Goal: Navigation & Orientation: Find specific page/section

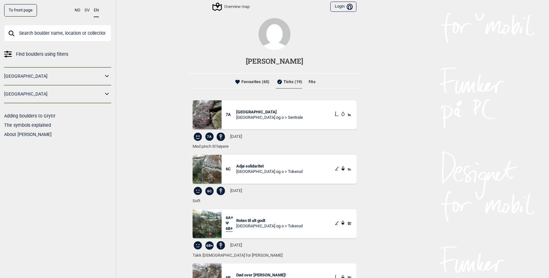
click at [247, 113] on span "Islas Canarias" at bounding box center [269, 112] width 67 height 5
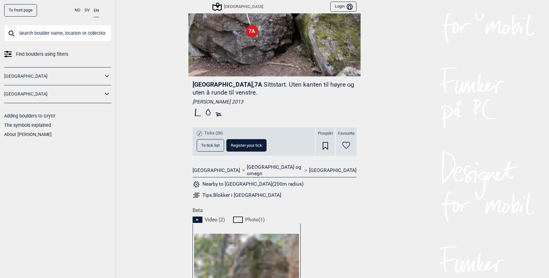
scroll to position [140, 0]
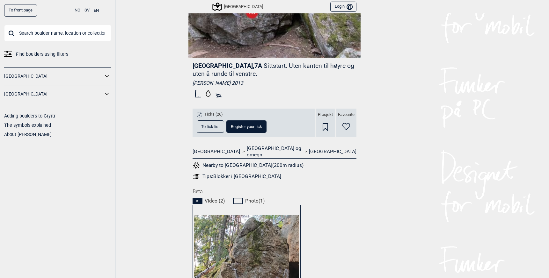
click at [211, 125] on span "To tick list" at bounding box center [210, 127] width 18 height 4
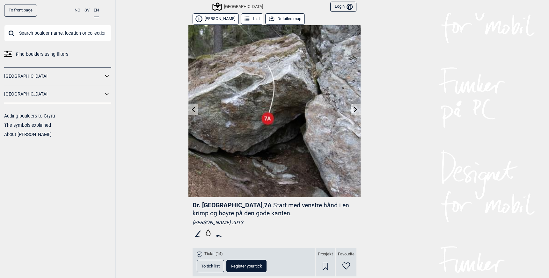
click at [277, 18] on button "Detailed map" at bounding box center [285, 18] width 40 height 11
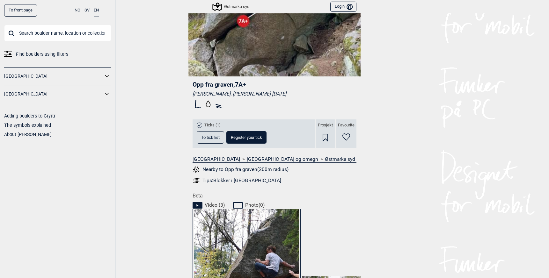
scroll to position [248, 0]
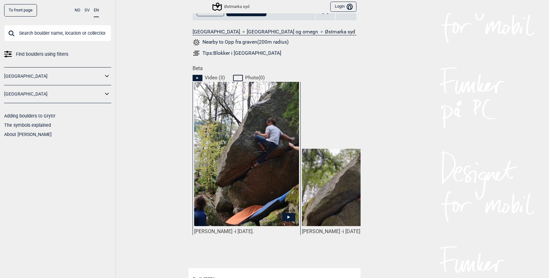
click at [243, 154] on img at bounding box center [246, 174] width 105 height 186
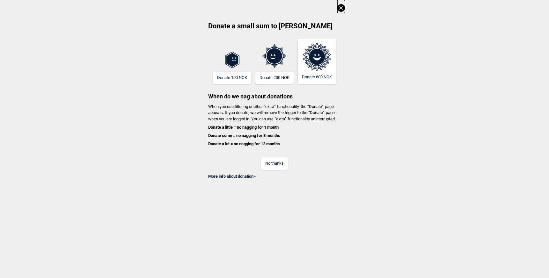
click at [272, 161] on button "No thanks" at bounding box center [274, 163] width 27 height 12
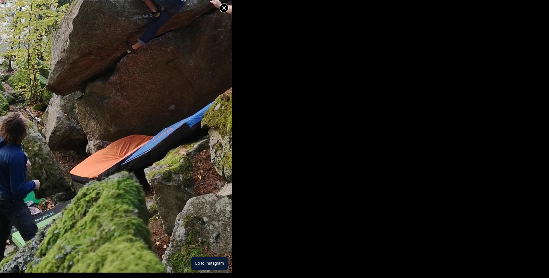
click at [221, 7] on icon at bounding box center [224, 8] width 8 height 8
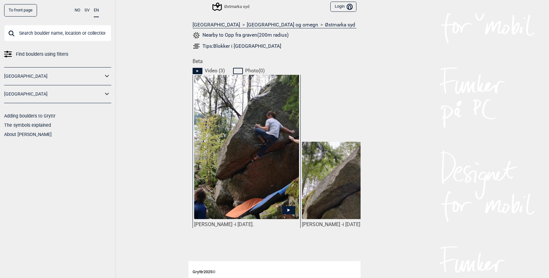
scroll to position [257, 0]
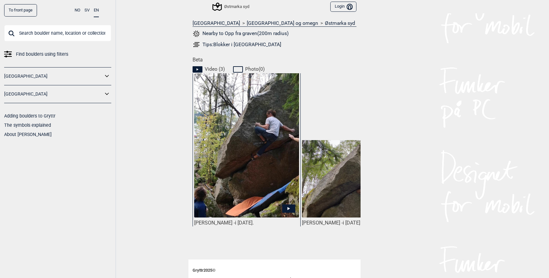
click at [260, 251] on span at bounding box center [274, 255] width 172 height 8
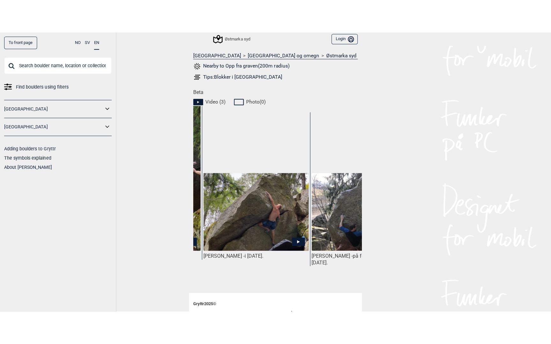
scroll to position [0, 104]
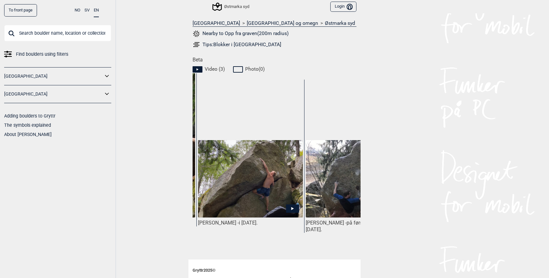
click at [244, 173] on img at bounding box center [250, 179] width 105 height 78
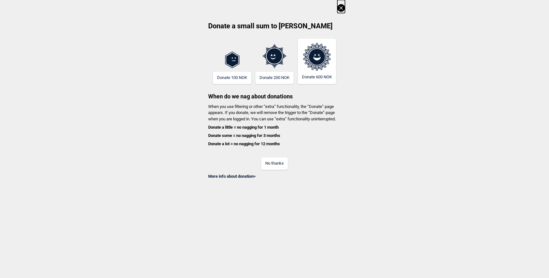
click at [274, 166] on button "No thanks" at bounding box center [274, 163] width 27 height 12
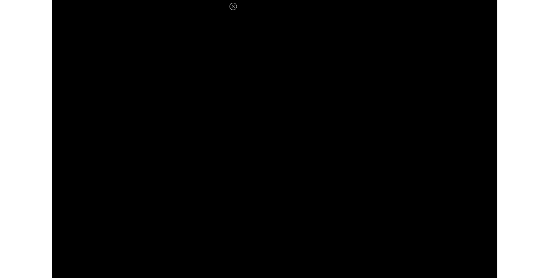
scroll to position [257, 0]
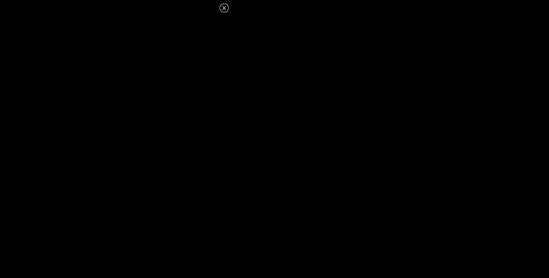
click at [222, 8] on icon at bounding box center [224, 8] width 8 height 8
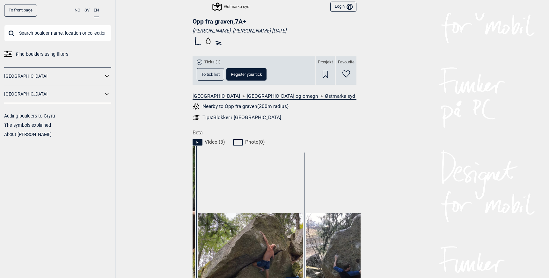
scroll to position [167, 0]
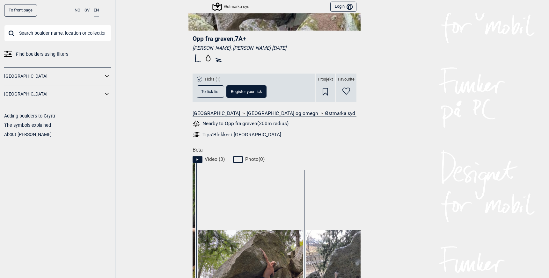
click at [203, 90] on span "To tick list" at bounding box center [210, 92] width 18 height 4
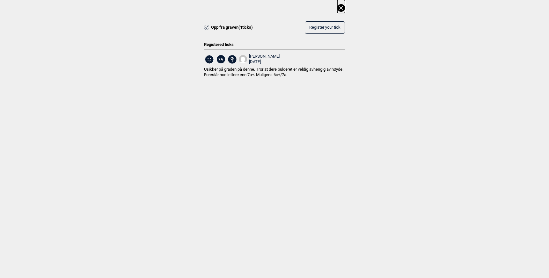
click at [343, 5] on icon at bounding box center [341, 8] width 8 height 8
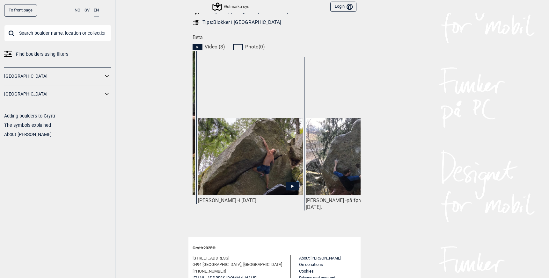
scroll to position [240, 0]
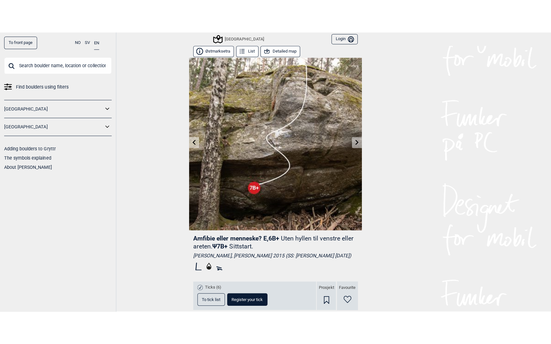
scroll to position [0, 155]
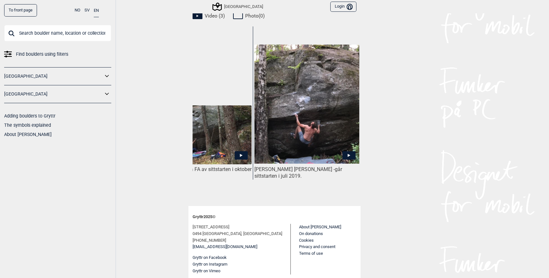
click at [319, 116] on img at bounding box center [306, 104] width 105 height 119
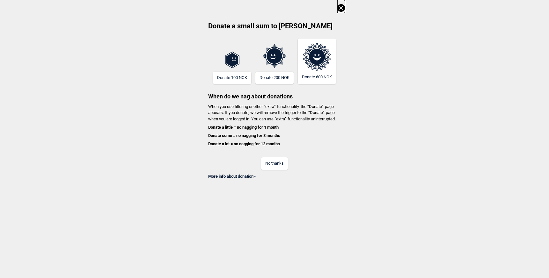
click at [271, 165] on button "No thanks" at bounding box center [274, 163] width 27 height 12
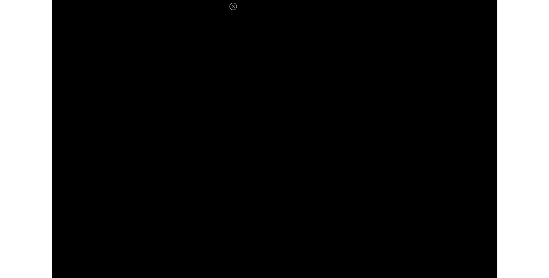
scroll to position [314, 0]
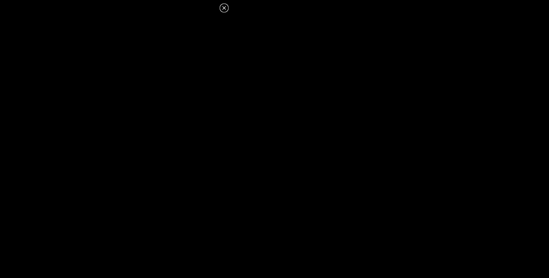
click at [226, 9] on icon at bounding box center [224, 8] width 8 height 8
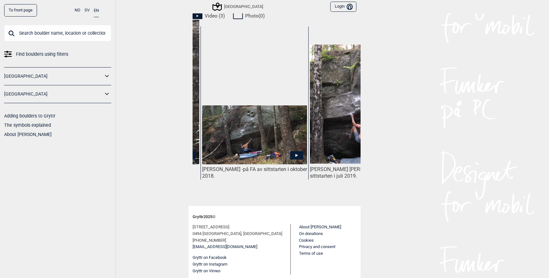
scroll to position [0, 99]
click at [257, 141] on img at bounding box center [255, 134] width 105 height 59
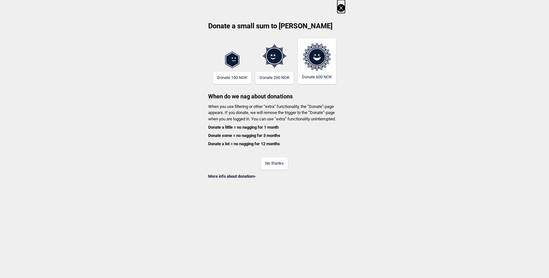
click at [277, 170] on div "More info about donation >" at bounding box center [274, 175] width 141 height 10
click at [276, 166] on button "No thanks" at bounding box center [274, 163] width 27 height 12
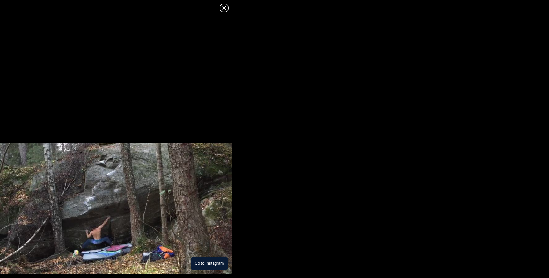
click at [226, 7] on icon at bounding box center [224, 8] width 8 height 8
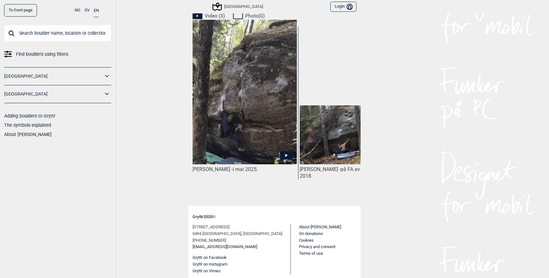
scroll to position [0, 0]
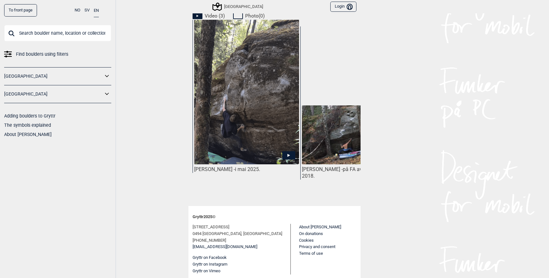
click at [250, 100] on img at bounding box center [246, 96] width 105 height 154
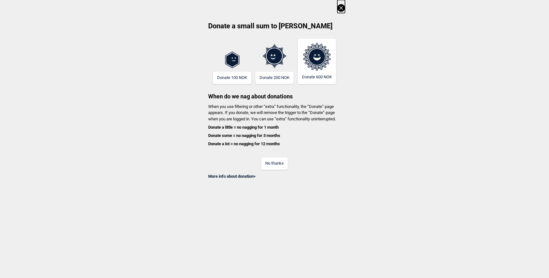
click at [273, 164] on button "No thanks" at bounding box center [274, 163] width 27 height 12
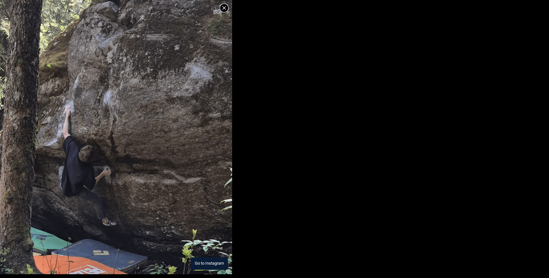
click at [225, 7] on icon at bounding box center [224, 8] width 8 height 8
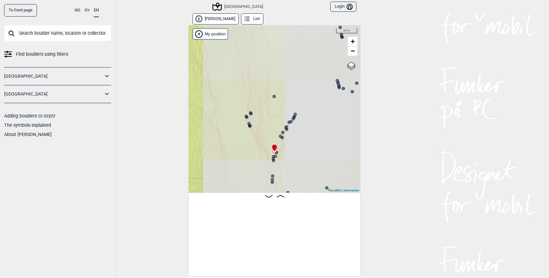
scroll to position [0, 10988]
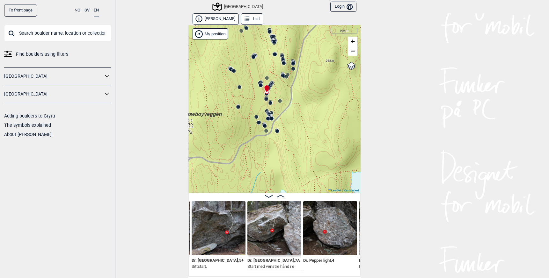
drag, startPoint x: 307, startPoint y: 164, endPoint x: 309, endPoint y: 77, distance: 86.7
click at [309, 77] on div "Speidersteinen Barnehageveggen Cowboyveggen Bølerveggen Sentrale Østmarka" at bounding box center [274, 109] width 172 height 168
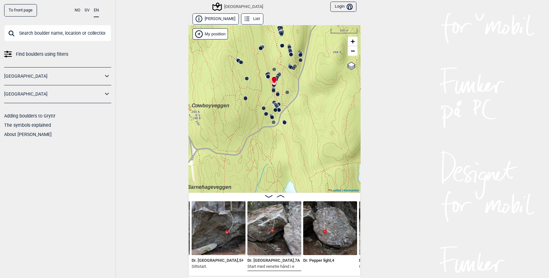
drag, startPoint x: 243, startPoint y: 134, endPoint x: 285, endPoint y: 114, distance: 45.9
click at [285, 114] on div "Speidersteinen Barnehageveggen Cowboyveggen Bølerveggen Sentrale Østmarka" at bounding box center [274, 109] width 172 height 168
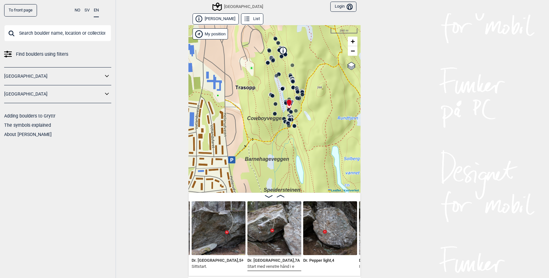
drag, startPoint x: 294, startPoint y: 102, endPoint x: 291, endPoint y: 119, distance: 17.8
click at [291, 119] on div "Speidersteinen Barnehageveggen Cowboyveggen Bølerveggen Sentrale Østmarka" at bounding box center [274, 109] width 172 height 168
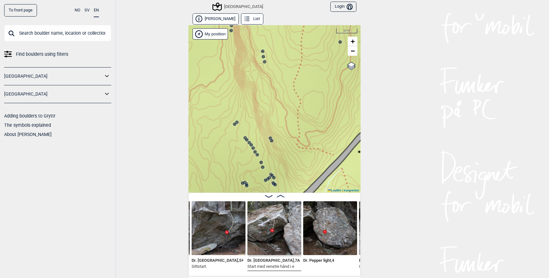
drag, startPoint x: 252, startPoint y: 96, endPoint x: 273, endPoint y: 202, distance: 107.8
click at [273, 201] on div "Øvre Hellerud List Speidersteinen Barnehageveggen Cowboyveggen Bølerveggen Sent…" at bounding box center [274, 144] width 172 height 263
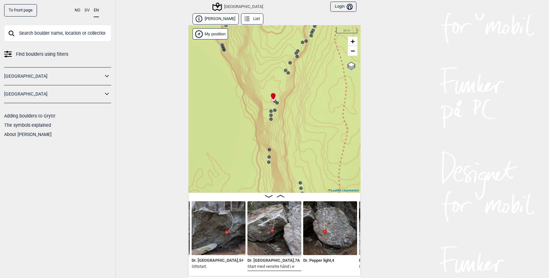
drag, startPoint x: 251, startPoint y: 76, endPoint x: 262, endPoint y: 180, distance: 103.8
click at [262, 180] on div "Speidersteinen Barnehageveggen Cowboyveggen Bølerveggen Sentrale Østmarka" at bounding box center [274, 109] width 172 height 168
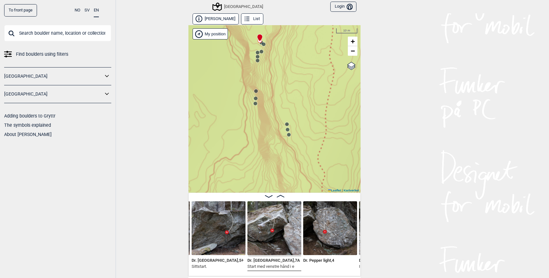
drag, startPoint x: 275, startPoint y: 158, endPoint x: 255, endPoint y: 89, distance: 71.6
click at [258, 93] on div "Speidersteinen Barnehageveggen Cowboyveggen Bølerveggen Sentrale Østmarka" at bounding box center [274, 109] width 172 height 168
drag, startPoint x: 264, startPoint y: 81, endPoint x: 281, endPoint y: 195, distance: 115.2
click at [281, 195] on div "Øvre Hellerud List Speidersteinen Barnehageveggen Cowboyveggen Bølerveggen Sent…" at bounding box center [274, 144] width 172 height 263
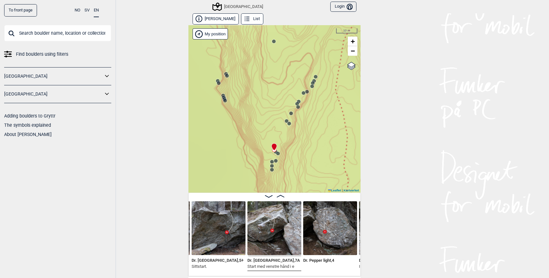
click at [295, 104] on circle at bounding box center [297, 104] width 4 height 4
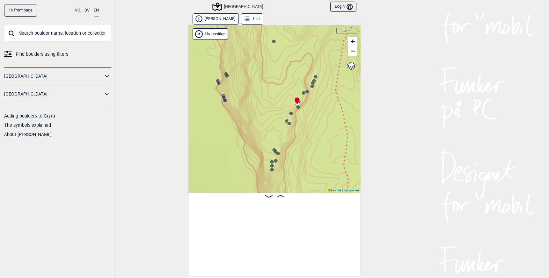
scroll to position [0, 10719]
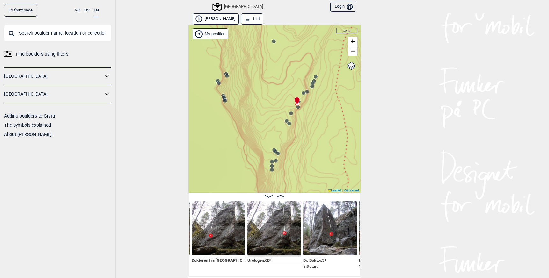
click at [275, 154] on icon at bounding box center [277, 153] width 5 height 5
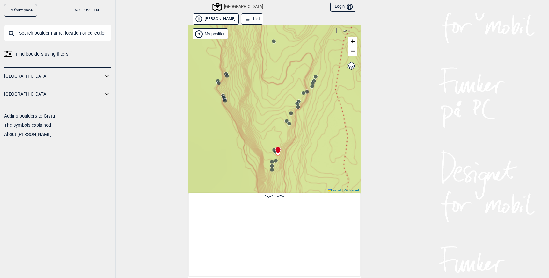
scroll to position [0, 11109]
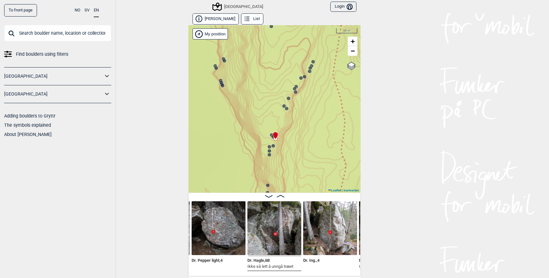
drag, startPoint x: 262, startPoint y: 158, endPoint x: 258, endPoint y: 129, distance: 28.7
click at [258, 129] on div "Speidersteinen Barnehageveggen Cowboyveggen Bølerveggen Sentrale Østmarka" at bounding box center [274, 109] width 172 height 168
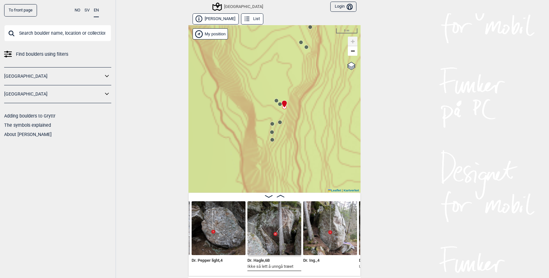
click at [278, 123] on circle at bounding box center [280, 122] width 4 height 4
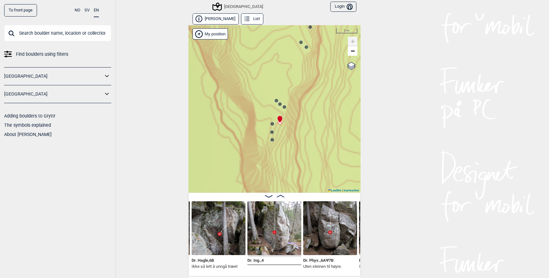
click at [278, 105] on circle at bounding box center [280, 104] width 4 height 4
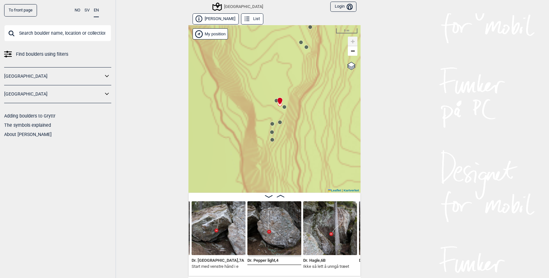
drag, startPoint x: 264, startPoint y: 156, endPoint x: 251, endPoint y: 68, distance: 89.1
click at [253, 72] on div "Speidersteinen Barnehageveggen Cowboyveggen Bølerveggen Sentrale Østmarka" at bounding box center [274, 109] width 172 height 168
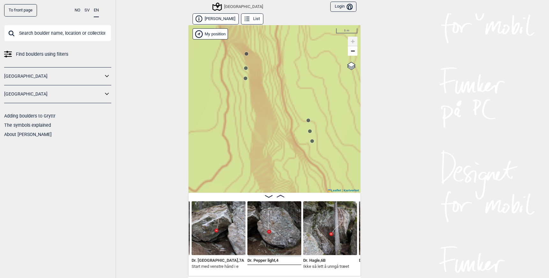
click at [245, 67] on circle at bounding box center [246, 68] width 4 height 4
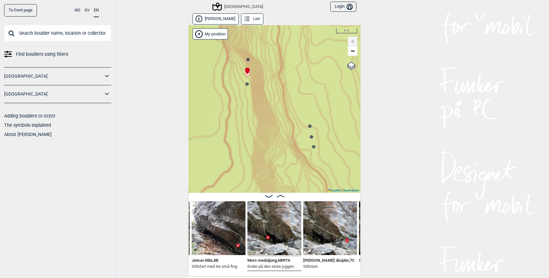
drag, startPoint x: 265, startPoint y: 71, endPoint x: 280, endPoint y: 132, distance: 62.9
click at [280, 130] on div "Speidersteinen Barnehageveggen Cowboyveggen Bølerveggen Sentrale Østmarka" at bounding box center [274, 109] width 172 height 168
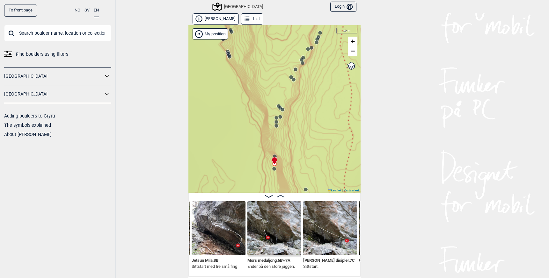
drag, startPoint x: 264, startPoint y: 70, endPoint x: 266, endPoint y: 129, distance: 59.6
click at [266, 129] on div "Speidersteinen Barnehageveggen Cowboyveggen Bølerveggen Sentrale Østmarka" at bounding box center [274, 109] width 172 height 168
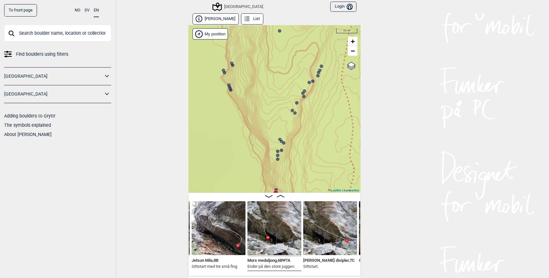
click at [292, 111] on icon at bounding box center [294, 113] width 5 height 5
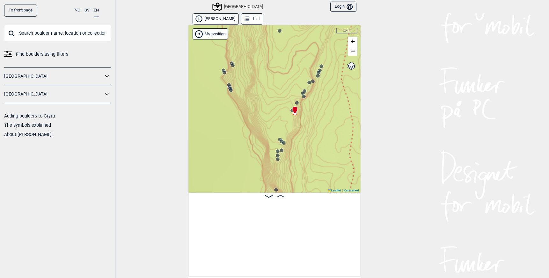
scroll to position [0, 10942]
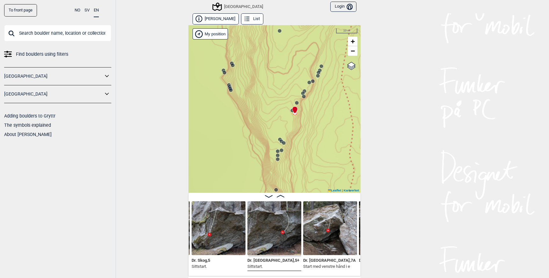
click at [290, 111] on icon at bounding box center [292, 110] width 5 height 5
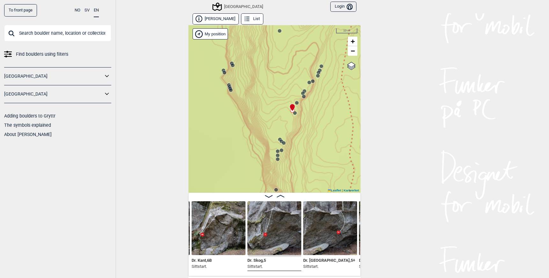
click at [295, 103] on circle at bounding box center [297, 103] width 4 height 4
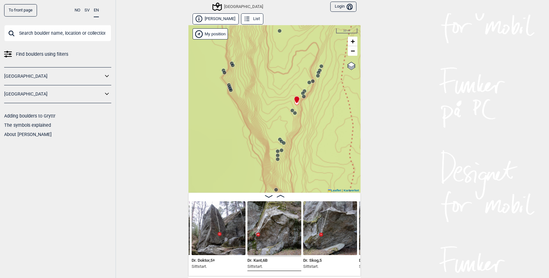
click at [277, 137] on icon at bounding box center [279, 139] width 5 height 5
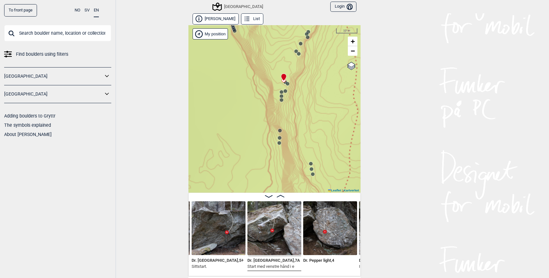
drag, startPoint x: 283, startPoint y: 166, endPoint x: 287, endPoint y: 60, distance: 106.5
click at [288, 63] on div "Speidersteinen Barnehageveggen Cowboyveggen Bølerveggen Sentrale Østmarka" at bounding box center [274, 109] width 172 height 168
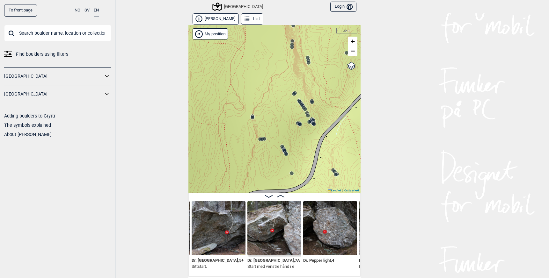
drag, startPoint x: 282, startPoint y: 140, endPoint x: 288, endPoint y: 84, distance: 56.5
click at [289, 85] on div "Speidersteinen Barnehageveggen Cowboyveggen Bølerveggen Sentrale Østmarka" at bounding box center [274, 109] width 172 height 168
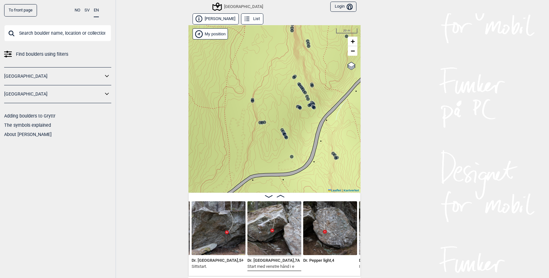
drag, startPoint x: 273, startPoint y: 148, endPoint x: 273, endPoint y: 132, distance: 16.3
click at [273, 132] on div "Speidersteinen Barnehageveggen Cowboyveggen Bølerveggen Sentrale Østmarka" at bounding box center [274, 109] width 172 height 168
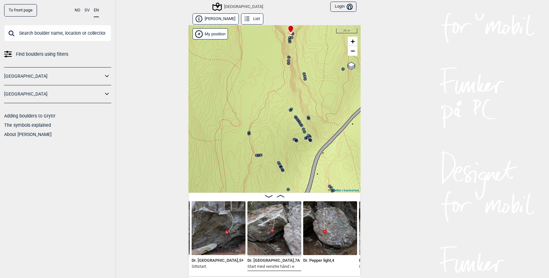
drag, startPoint x: 290, startPoint y: 49, endPoint x: 275, endPoint y: 149, distance: 100.9
click at [278, 138] on div "Speidersteinen Barnehageveggen Cowboyveggen Bølerveggen Sentrale Østmarka" at bounding box center [274, 109] width 172 height 168
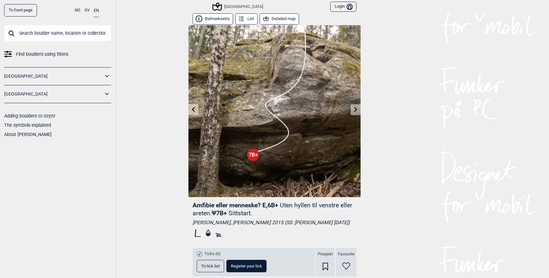
scroll to position [314, 0]
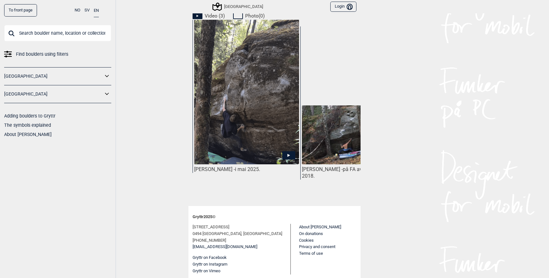
click at [406, 173] on div "To front page NO SV EN Find boulders using filters Norge Sverige Adding boulder…" at bounding box center [274, 139] width 549 height 278
